Goal: Transaction & Acquisition: Purchase product/service

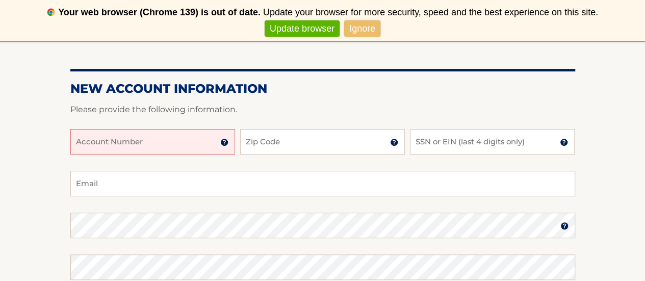
scroll to position [131, 0]
click at [157, 140] on input "Account Number" at bounding box center [152, 140] width 165 height 25
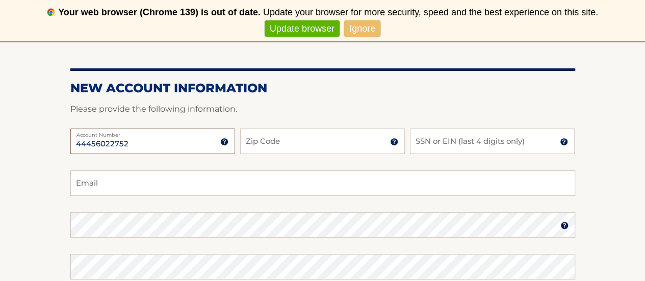
type input "44456022752"
click at [321, 134] on input "Zip Code" at bounding box center [322, 140] width 165 height 25
type input "33315"
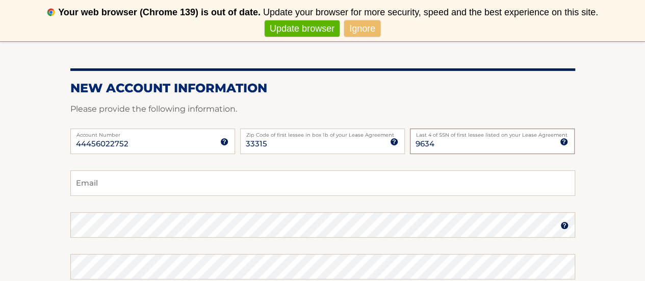
type input "9634"
click at [238, 180] on input "Email" at bounding box center [322, 182] width 505 height 25
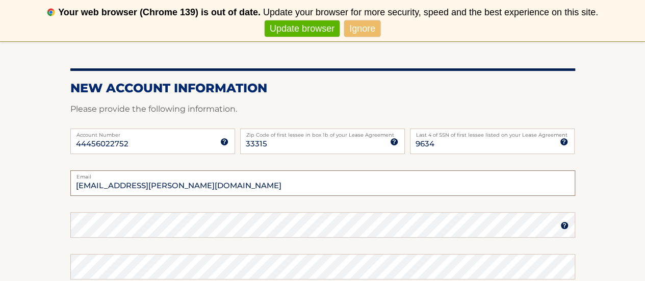
type input "ale-pelaez@hotmail.com"
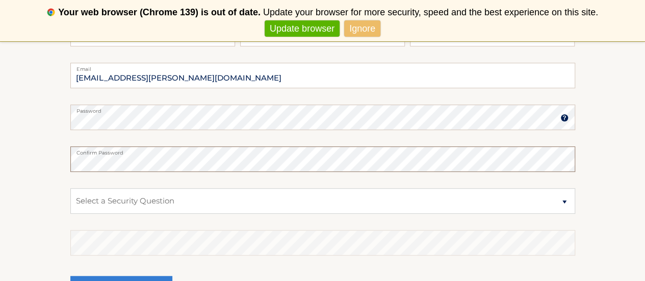
scroll to position [240, 0]
click at [152, 198] on select "Select a Security Question What was the name of your elementary school? What is…" at bounding box center [322, 199] width 505 height 25
select select "4"
click at [70, 187] on select "Select a Security Question What was the name of your elementary school? What is…" at bounding box center [322, 199] width 505 height 25
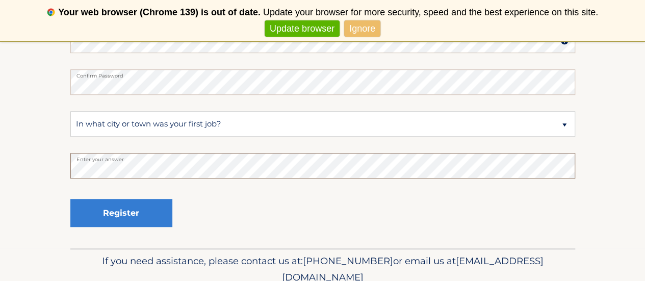
scroll to position [324, 0]
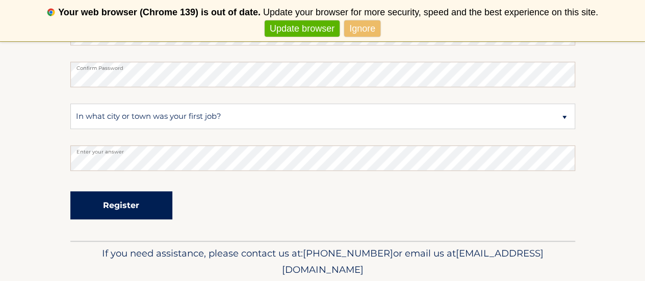
click at [135, 209] on button "Register" at bounding box center [121, 205] width 102 height 28
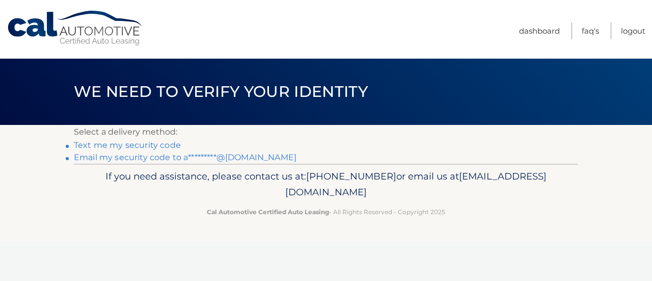
click at [134, 146] on link "Text me my security code" at bounding box center [127, 145] width 107 height 10
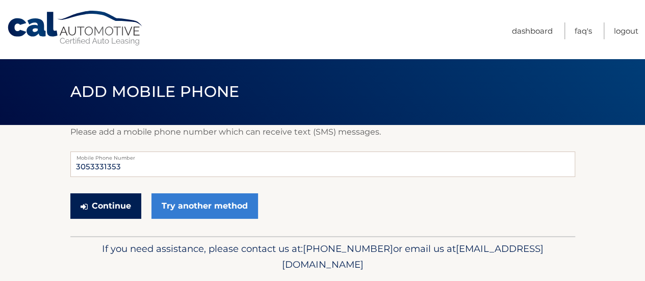
click at [108, 205] on button "Continue" at bounding box center [105, 205] width 71 height 25
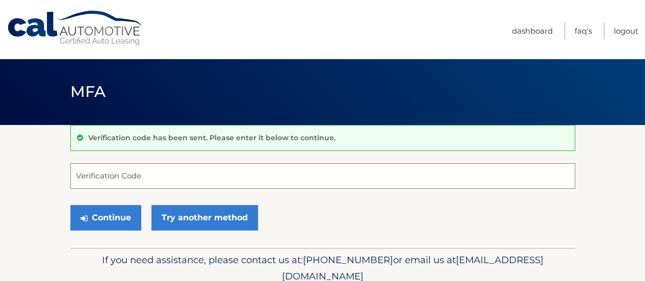
click at [110, 178] on input "Verification Code" at bounding box center [322, 175] width 505 height 25
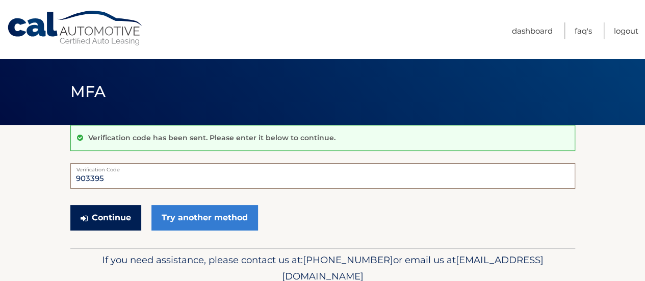
type input "903395"
click at [111, 213] on button "Continue" at bounding box center [105, 217] width 71 height 25
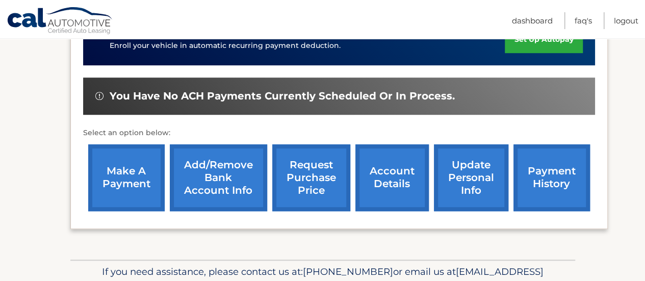
scroll to position [335, 0]
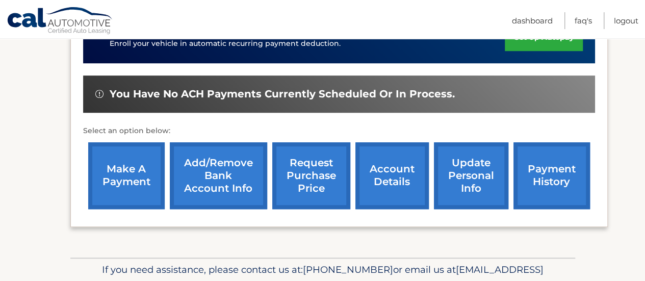
click at [115, 169] on link "make a payment" at bounding box center [126, 175] width 76 height 67
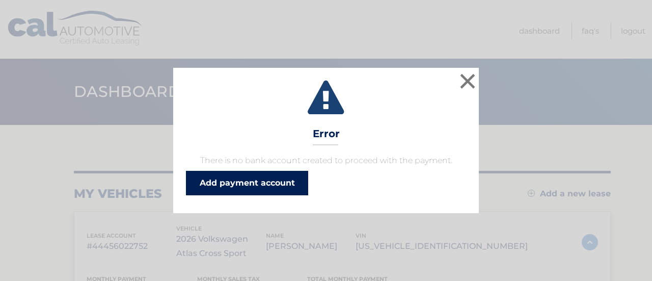
click at [235, 189] on link "Add payment account" at bounding box center [247, 183] width 122 height 24
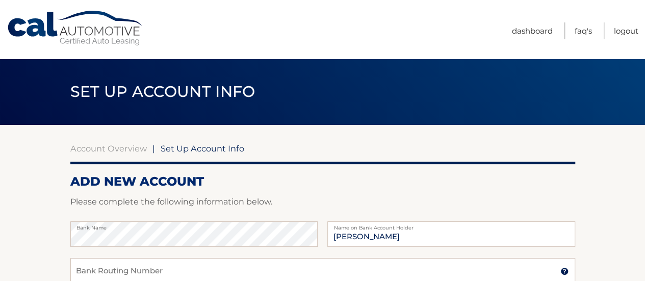
click at [379, 229] on label "Name on Bank Account Holder" at bounding box center [450, 225] width 247 height 8
click at [385, 238] on input "Alexander" at bounding box center [450, 233] width 247 height 25
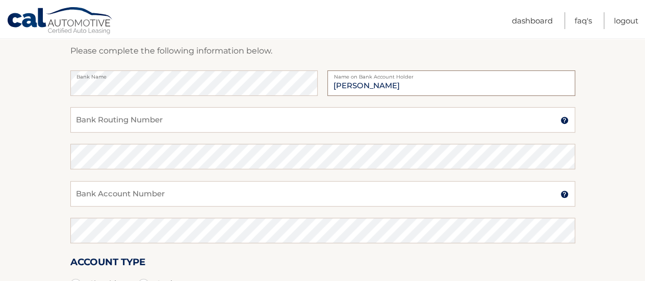
scroll to position [152, 0]
type input "[PERSON_NAME]"
click at [203, 120] on input "Bank Routing Number" at bounding box center [322, 118] width 505 height 25
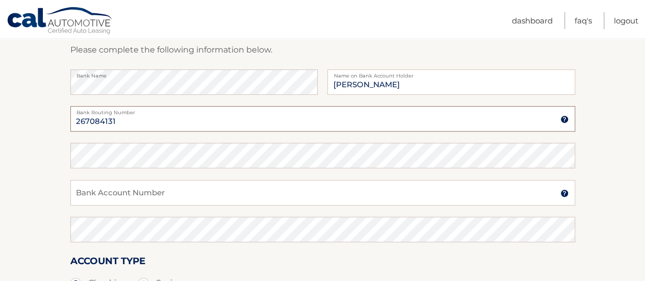
type input "267084131"
click at [140, 194] on input "Bank Account Number" at bounding box center [322, 192] width 505 height 25
type input "259076237"
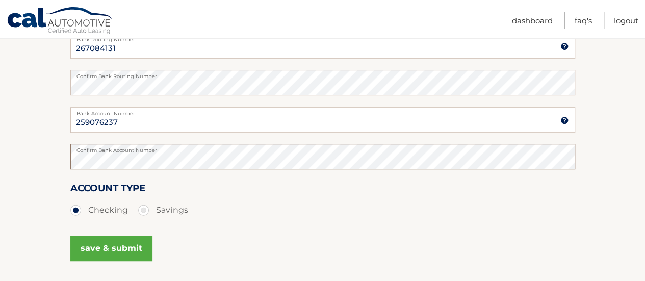
scroll to position [225, 0]
click at [118, 254] on button "save & submit" at bounding box center [111, 247] width 82 height 25
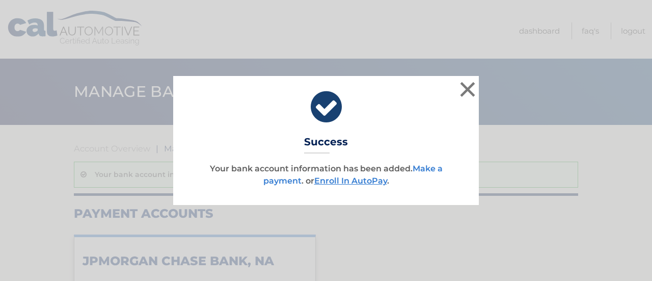
click at [276, 178] on link "Make a payment" at bounding box center [352, 175] width 179 height 22
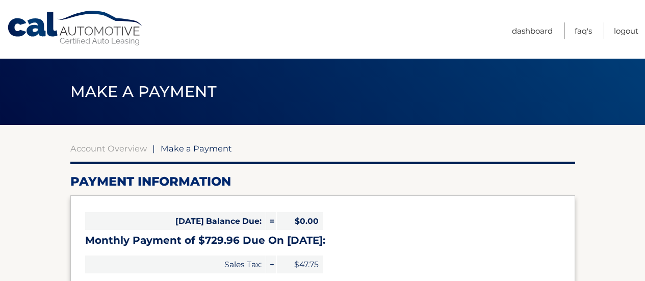
select select "ZDBlOGNlNGMtYWVmNC00ZTUxLWEwYjUtODVhNDBmMDliOGNm"
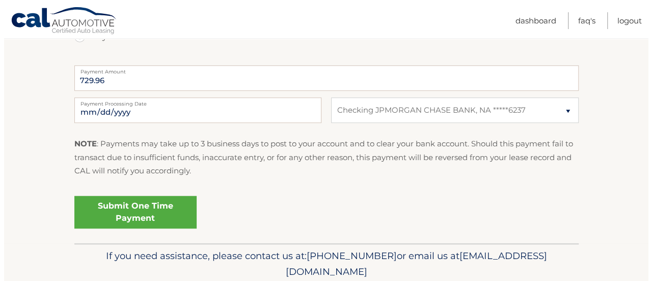
scroll to position [411, 0]
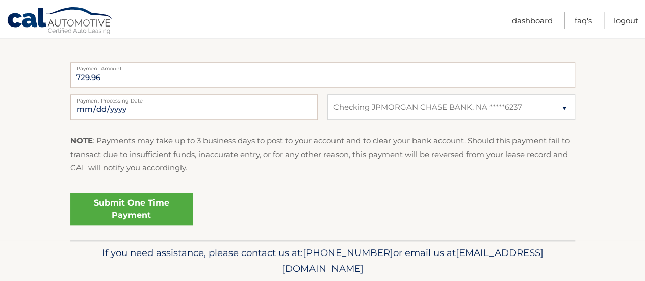
click at [121, 212] on link "Submit One Time Payment" at bounding box center [131, 209] width 122 height 33
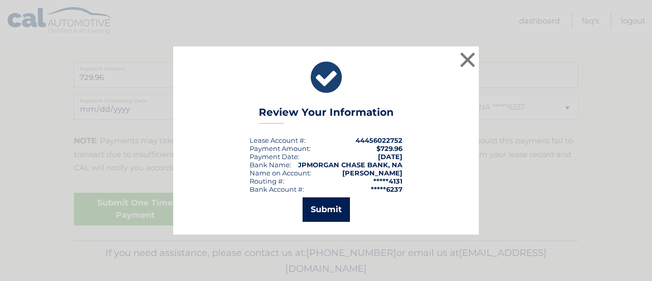
click at [325, 204] on button "Submit" at bounding box center [326, 209] width 47 height 24
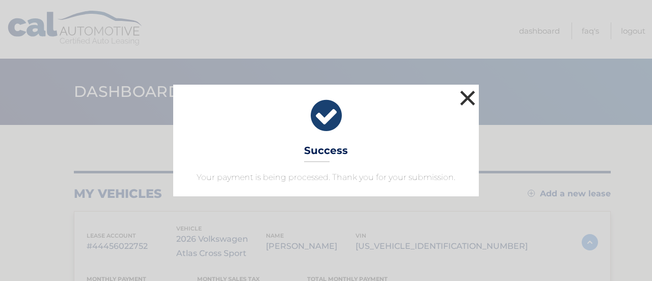
click at [469, 97] on button "×" at bounding box center [468, 98] width 20 height 20
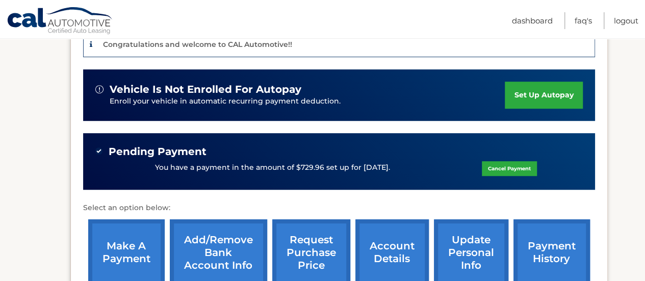
scroll to position [277, 0]
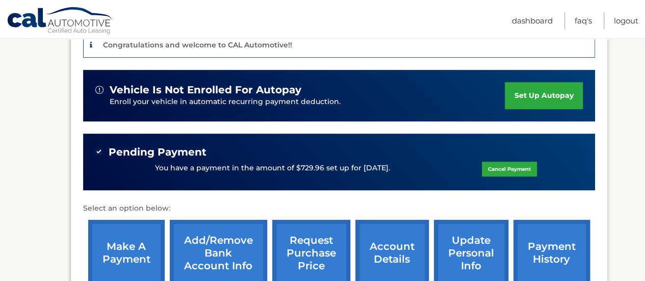
click at [547, 251] on link "payment history" at bounding box center [551, 253] width 76 height 67
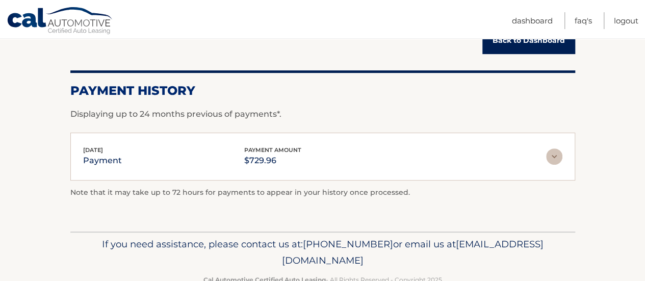
scroll to position [128, 0]
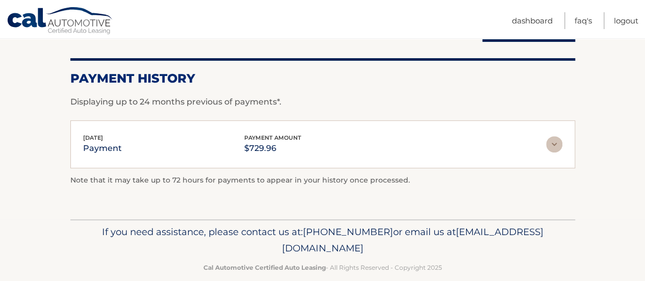
click at [554, 142] on img at bounding box center [554, 144] width 16 height 16
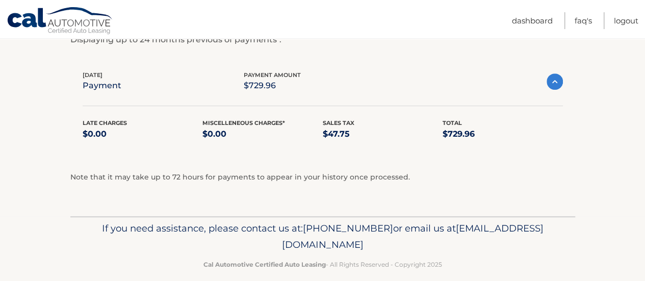
scroll to position [0, 0]
